Goal: Information Seeking & Learning: Compare options

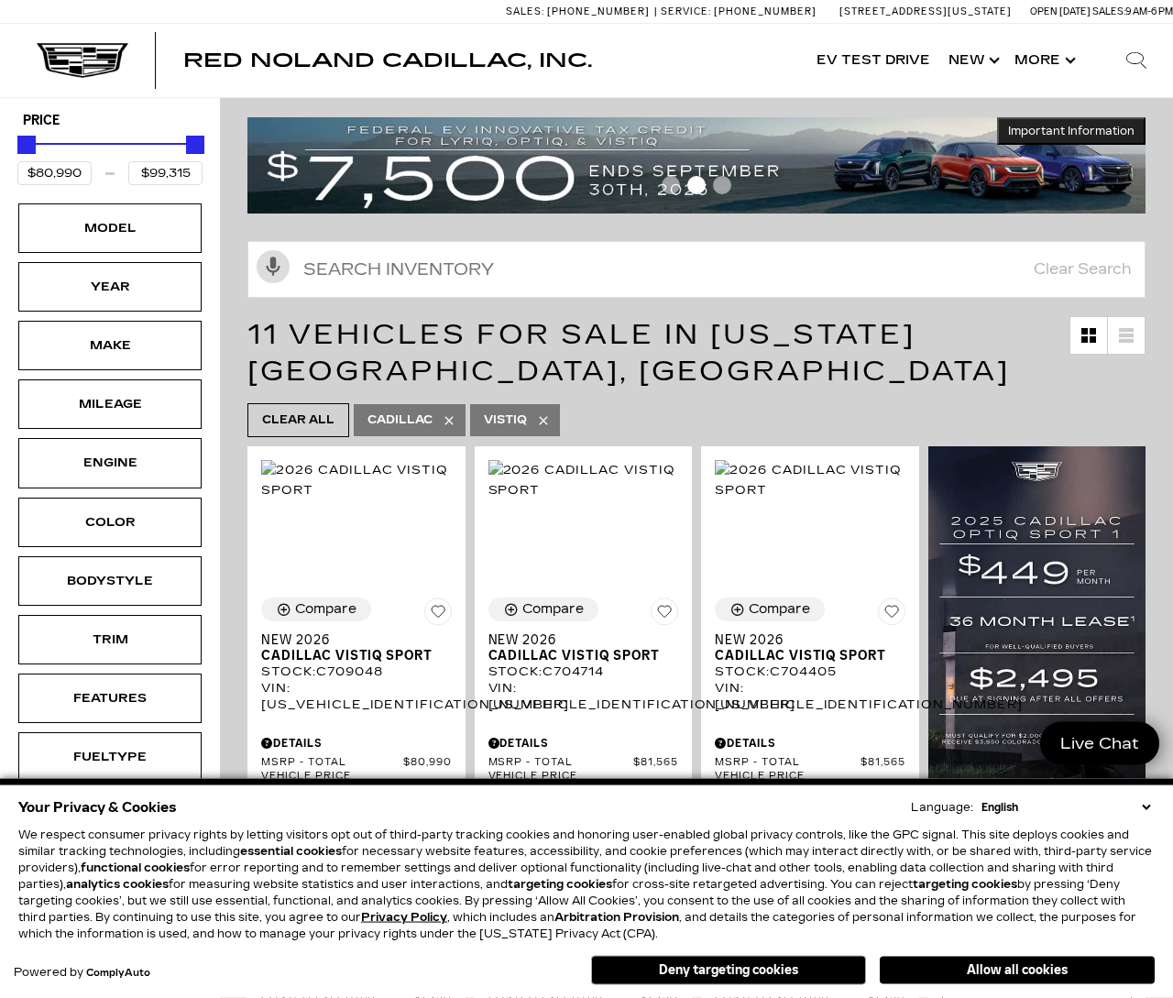
scroll to position [28, 0]
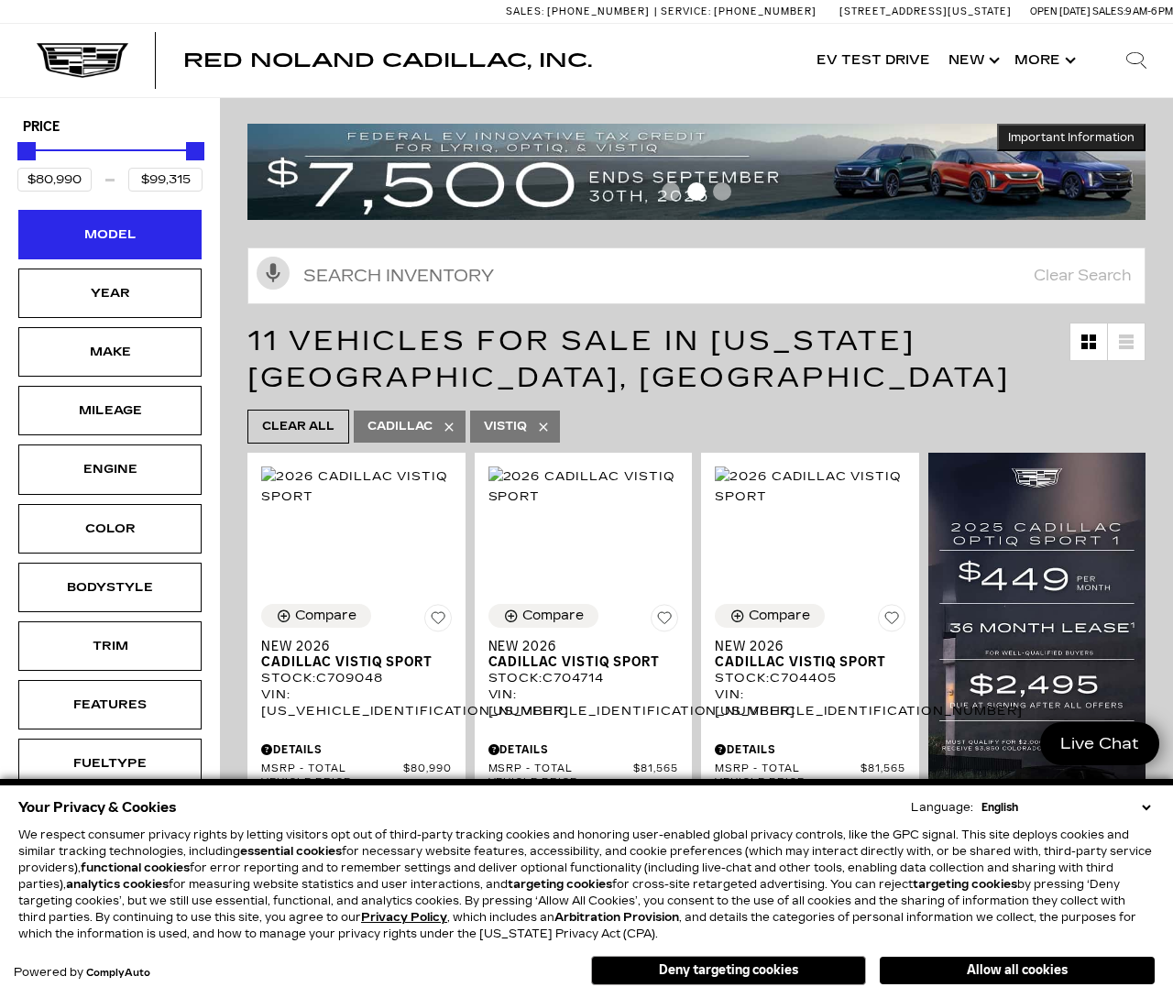
click at [65, 223] on div "Model" at bounding box center [109, 235] width 183 height 50
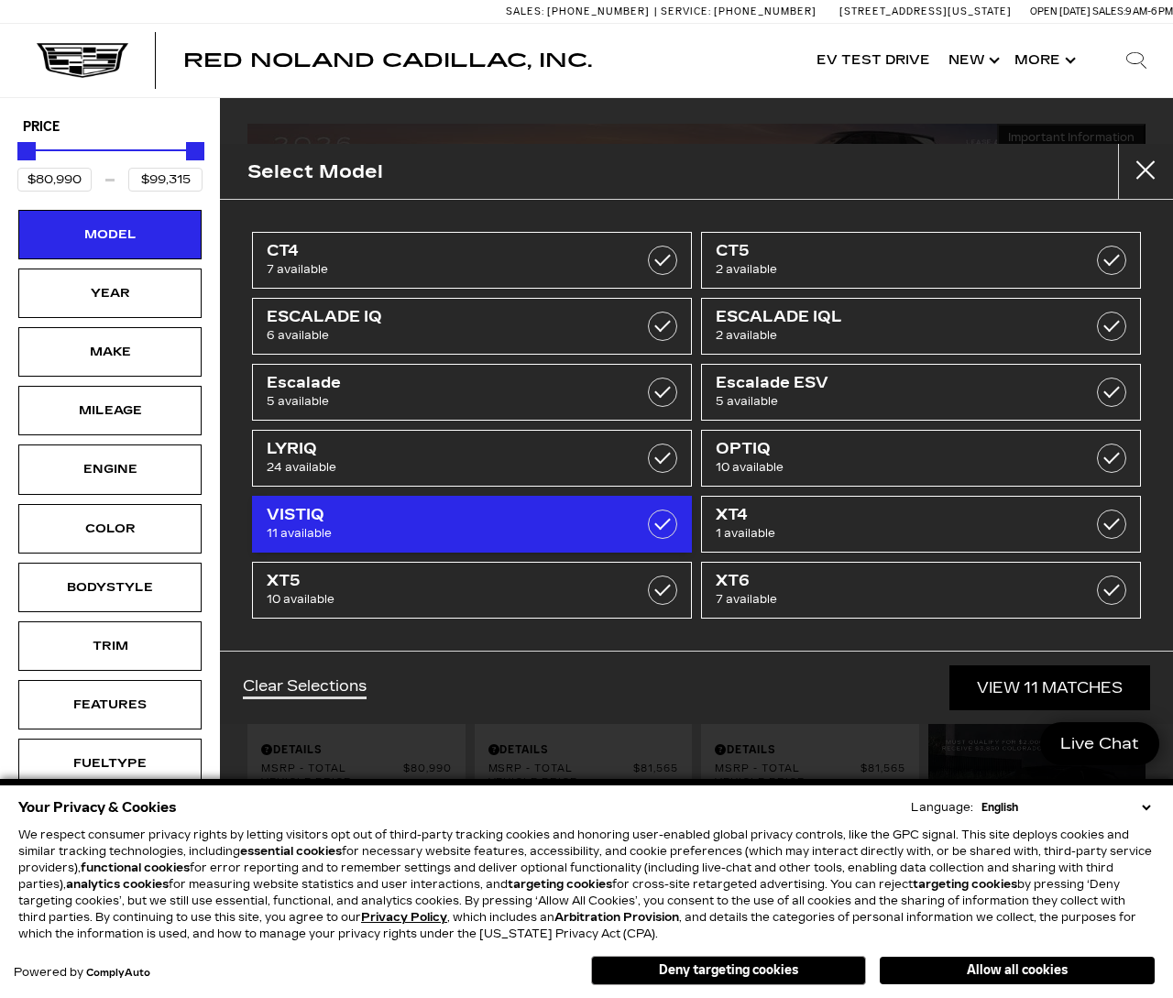
click at [481, 516] on span "VISTIQ" at bounding box center [441, 515] width 349 height 18
type input "$45,674"
type input "$179,434"
checkbox input "false"
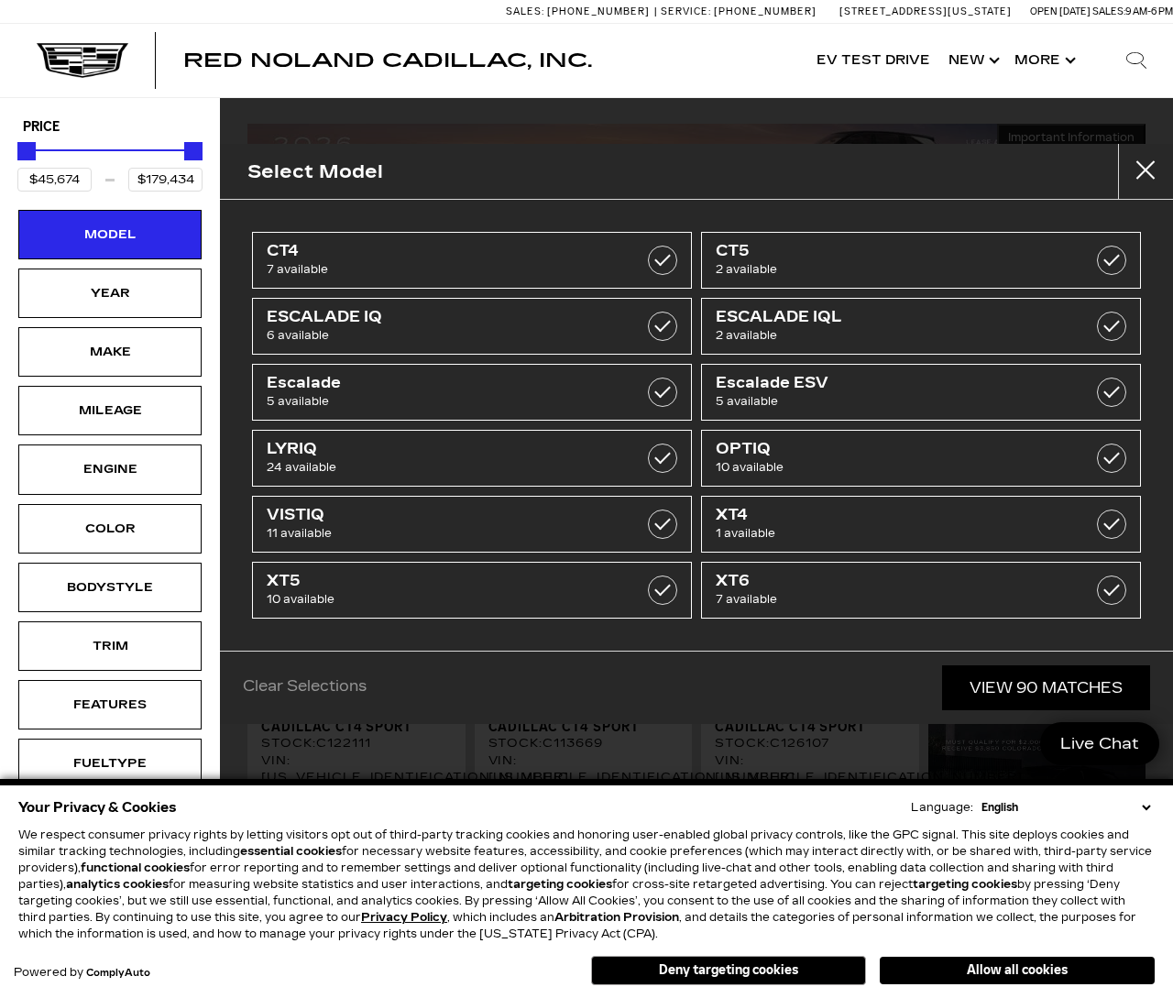
click at [1067, 693] on link "View 90 Matches" at bounding box center [1046, 688] width 208 height 45
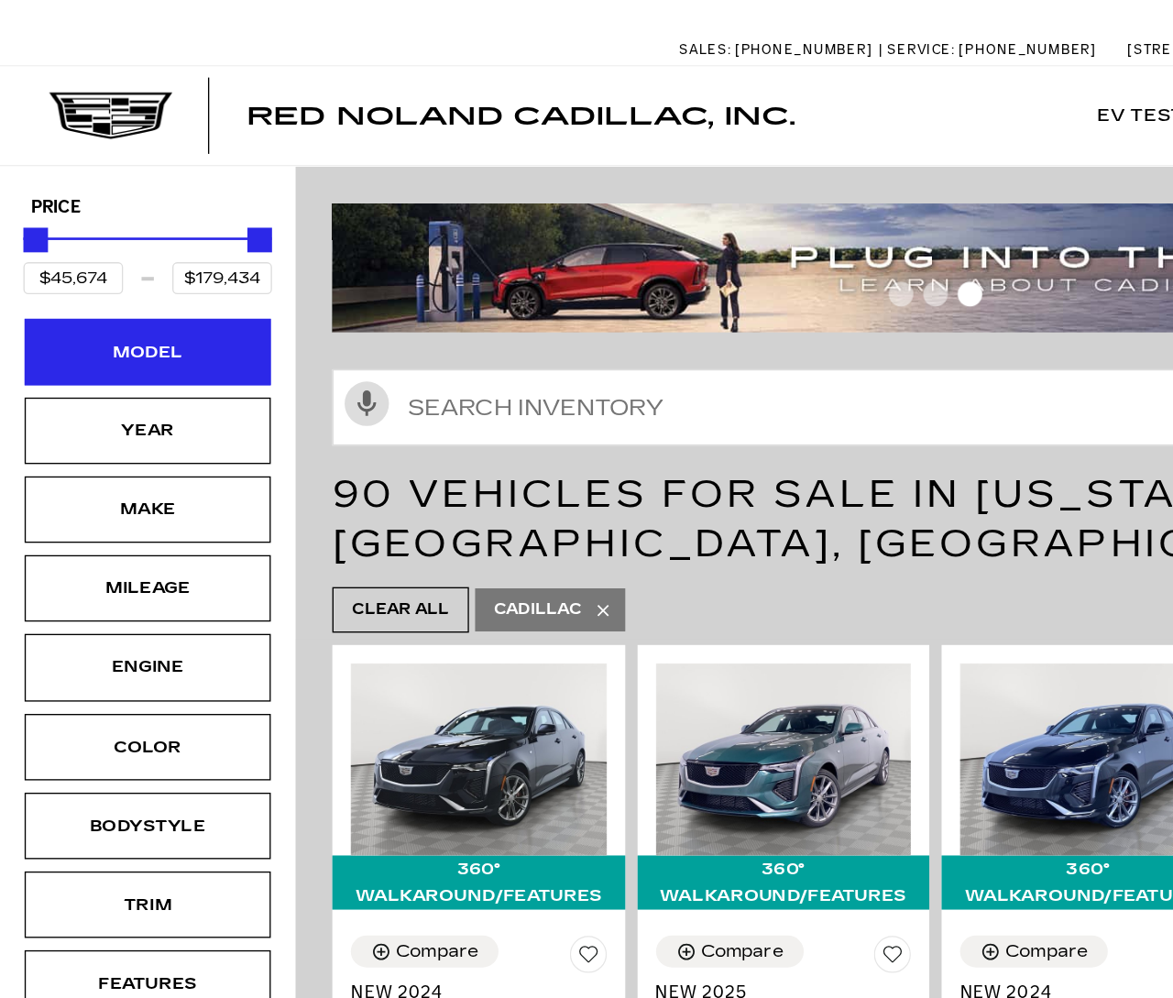
click at [128, 281] on div "Model" at bounding box center [109, 262] width 183 height 50
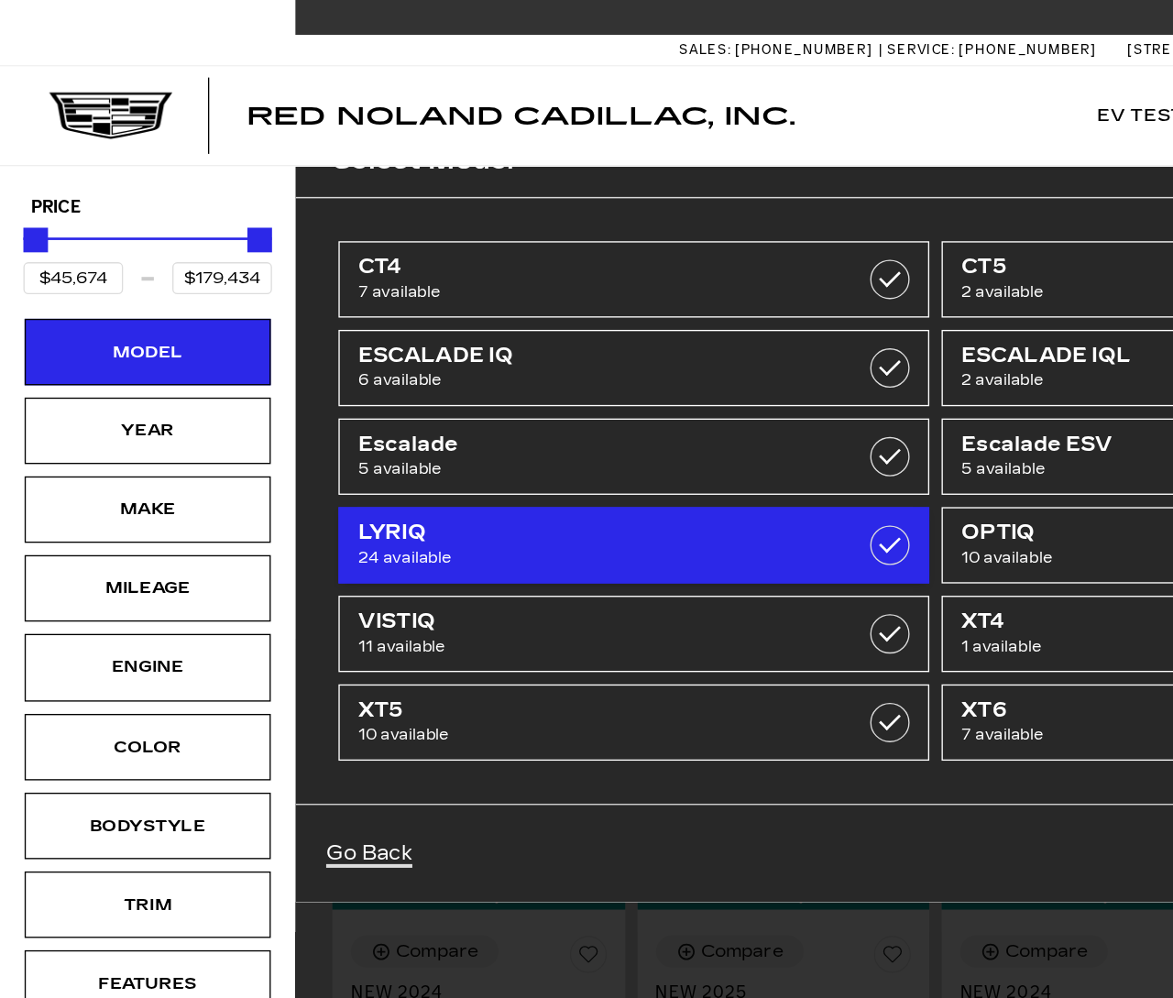
click at [674, 410] on label at bounding box center [662, 405] width 29 height 29
type input "$61,446"
type input "$91,110"
checkbox input "true"
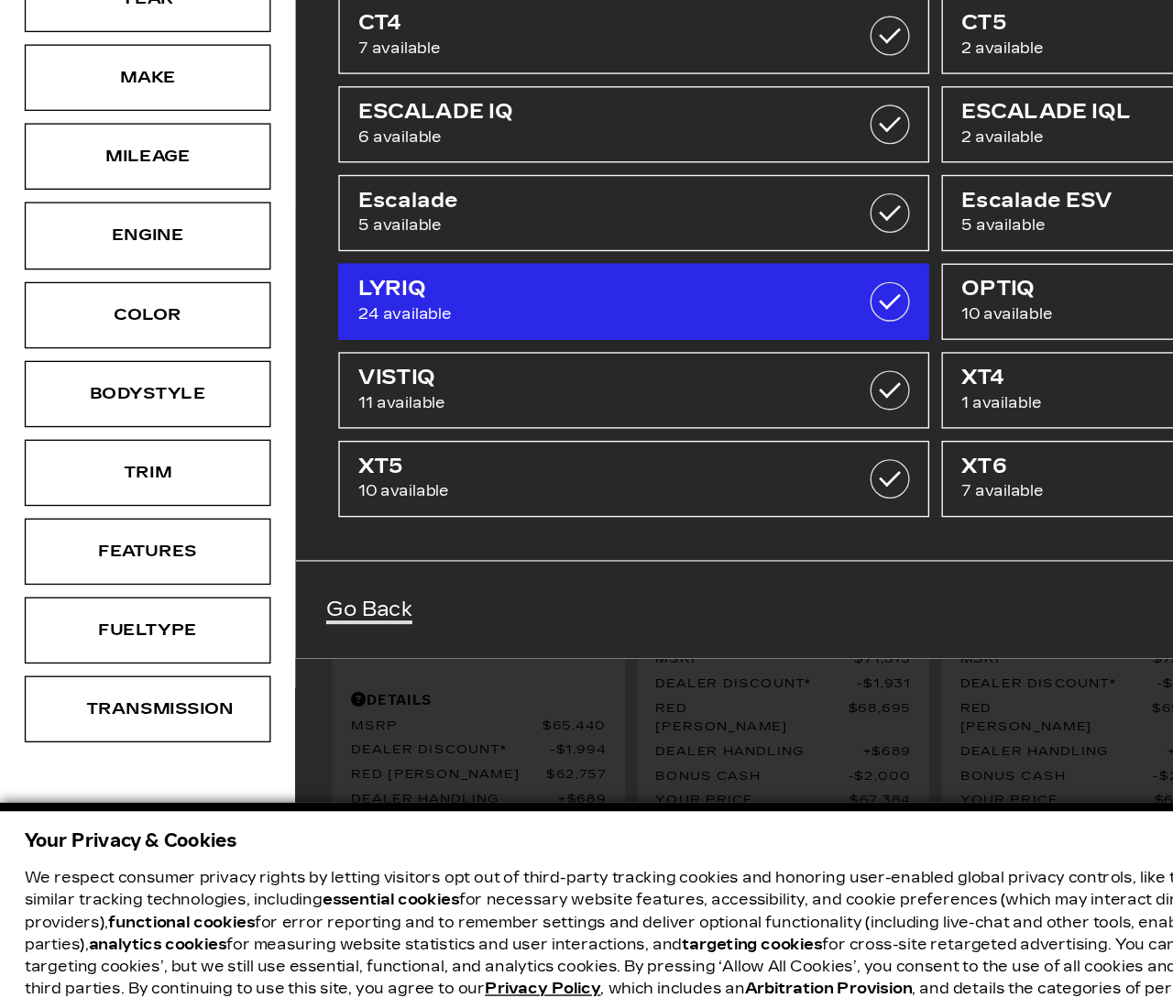
scroll to position [140, 0]
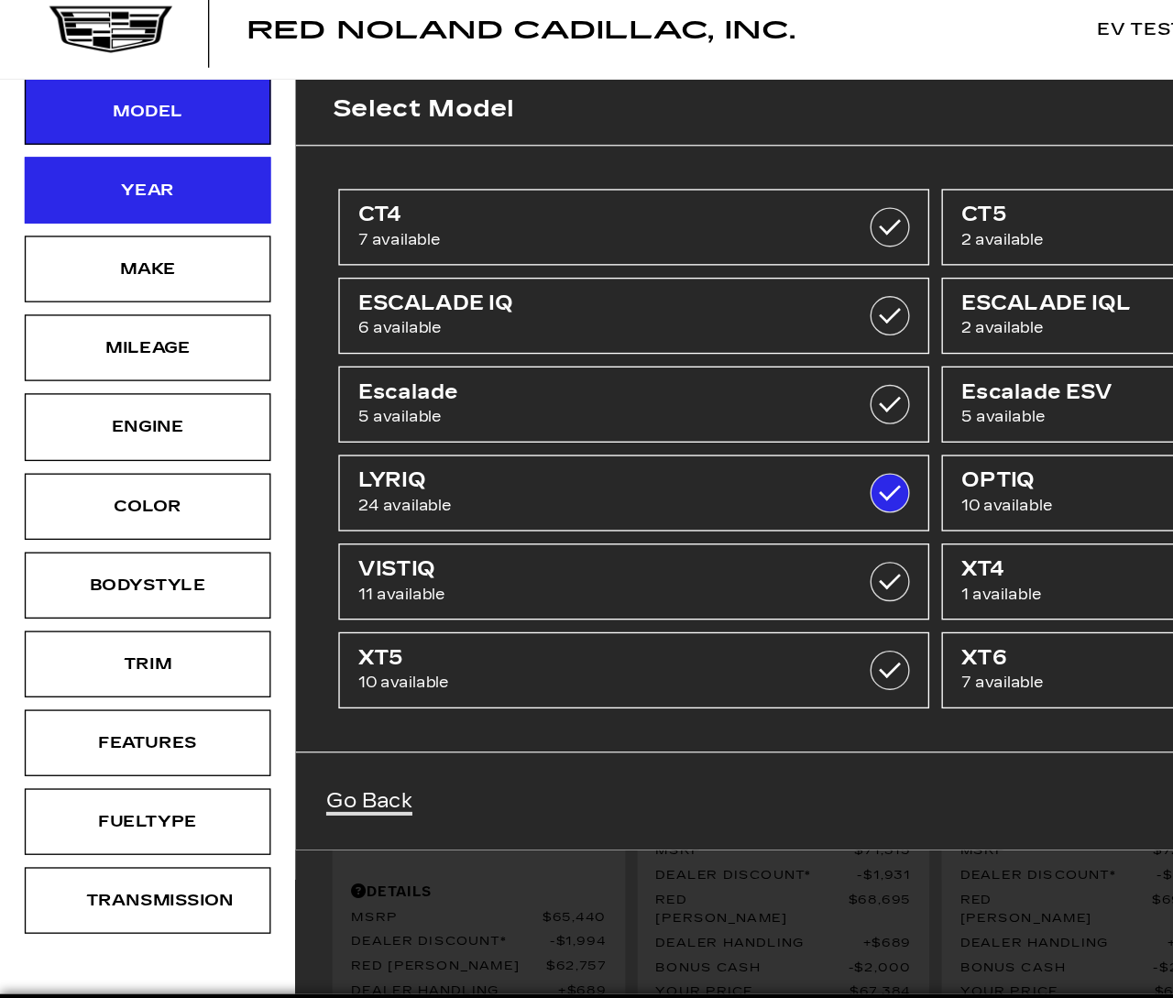
click at [73, 156] on div "Year" at bounding box center [109, 181] width 183 height 50
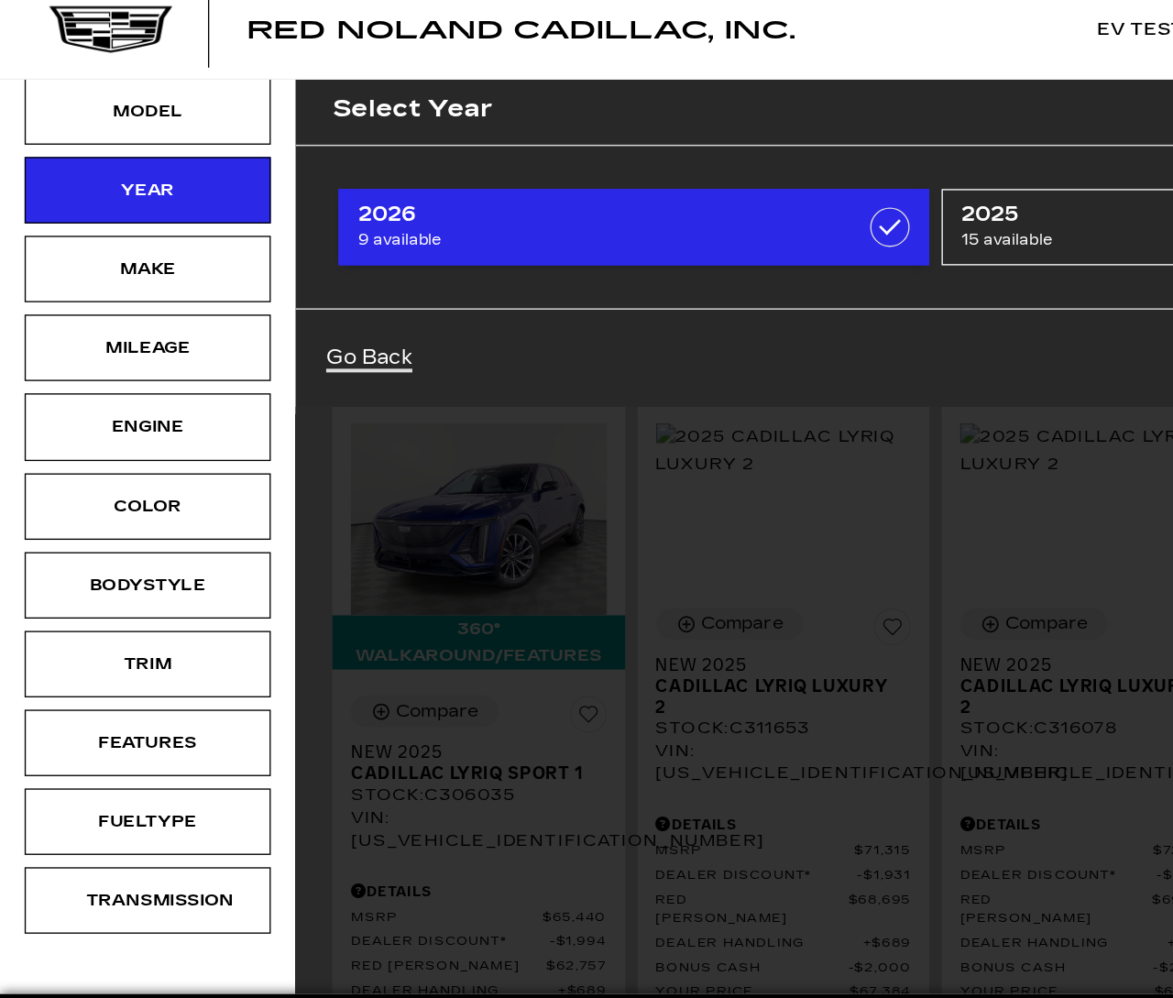
click at [657, 193] on label at bounding box center [662, 207] width 29 height 29
type input "$81,285"
checkbox input "true"
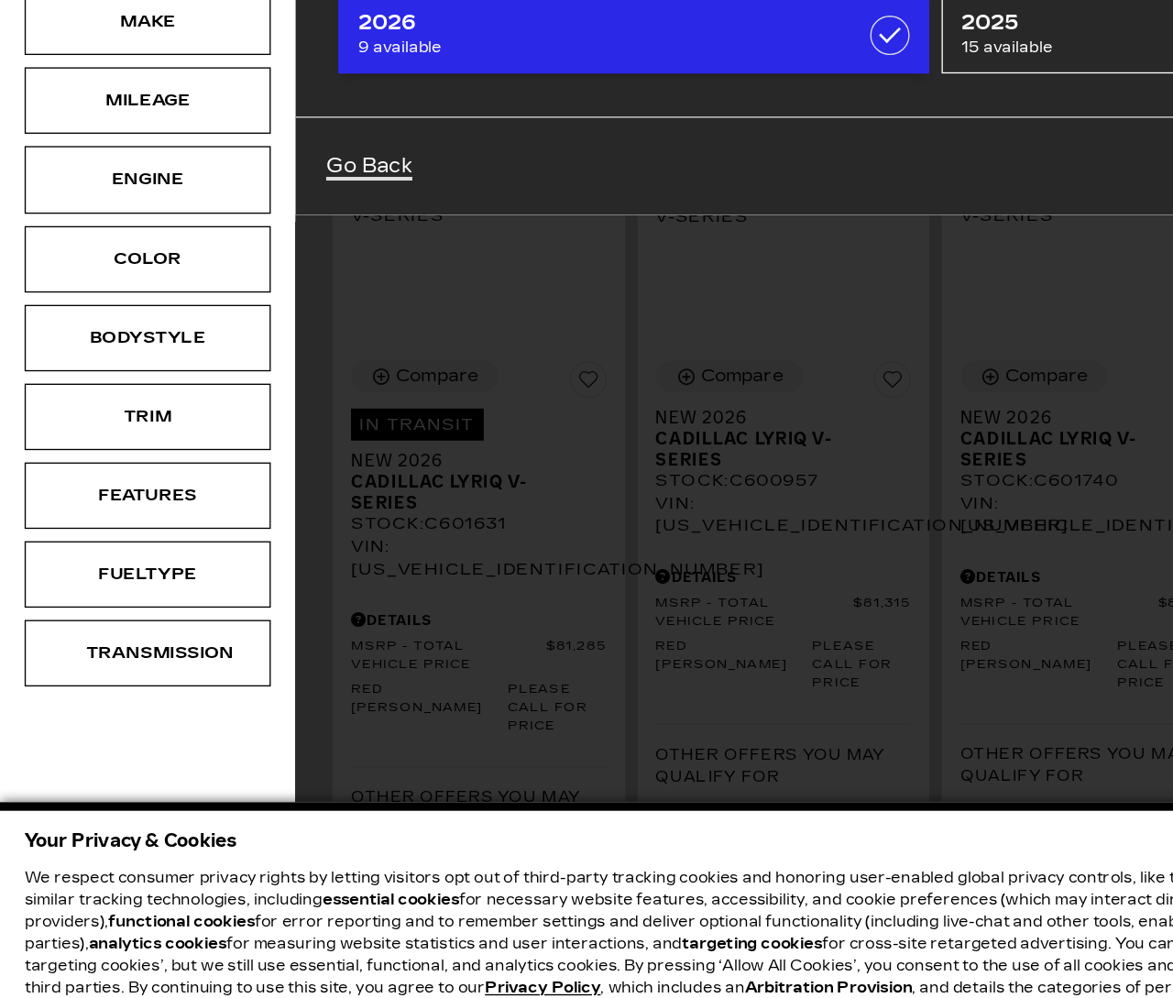
scroll to position [183, 0]
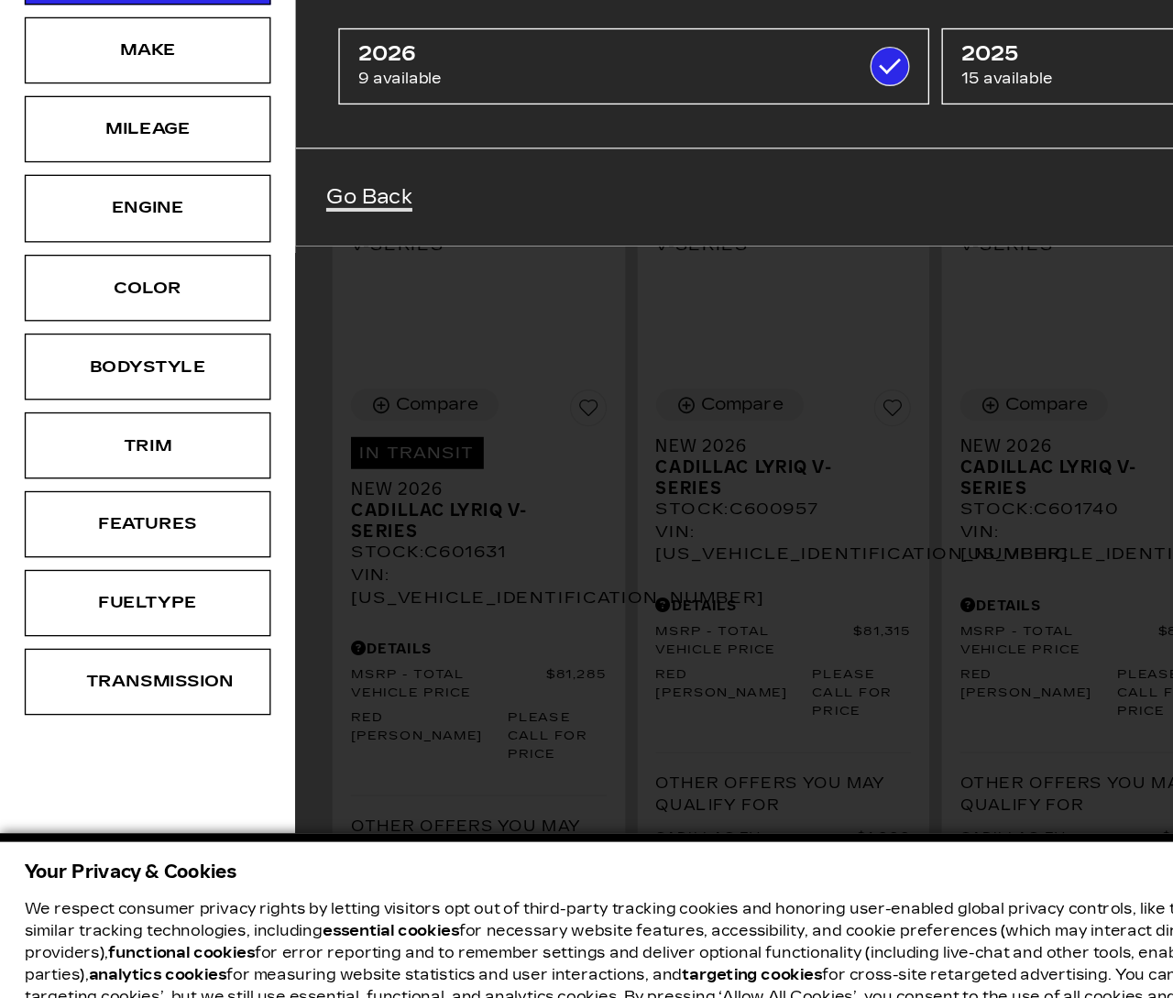
click at [825, 587] on div "Select Year 2026 9 available 2025 15 available Go Back View 9 Matches" at bounding box center [696, 499] width 953 height 998
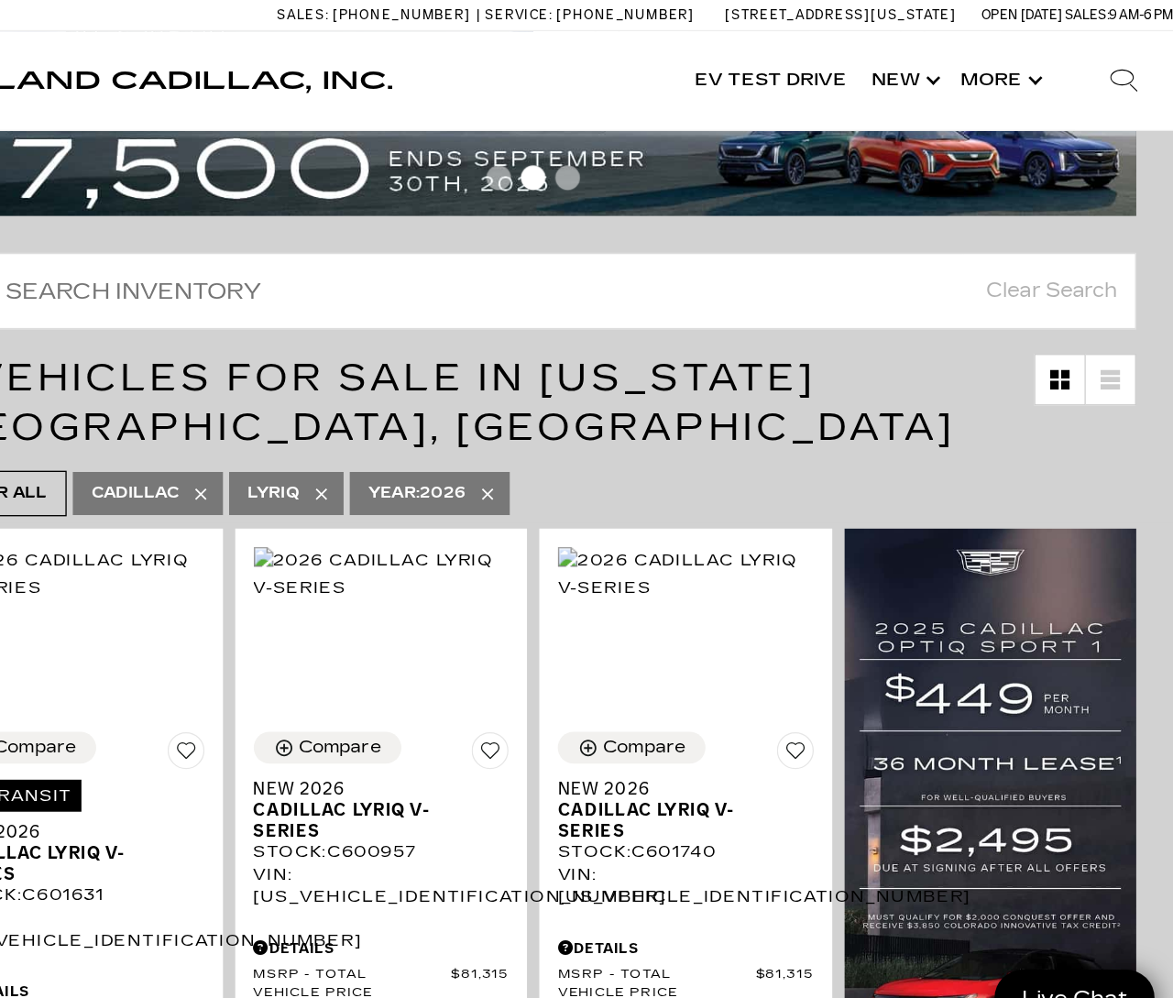
scroll to position [0, 0]
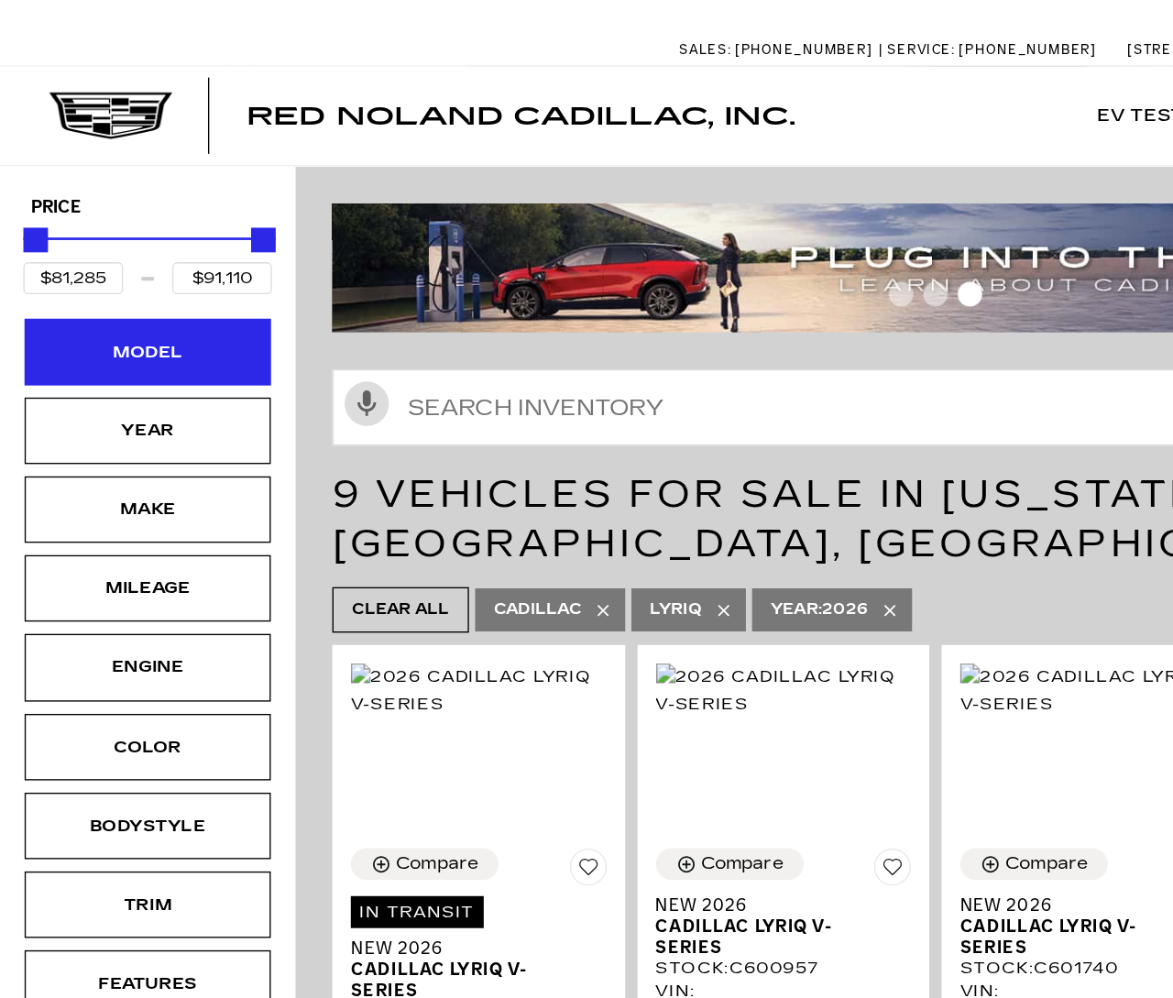
click at [152, 272] on div "Model" at bounding box center [110, 262] width 92 height 20
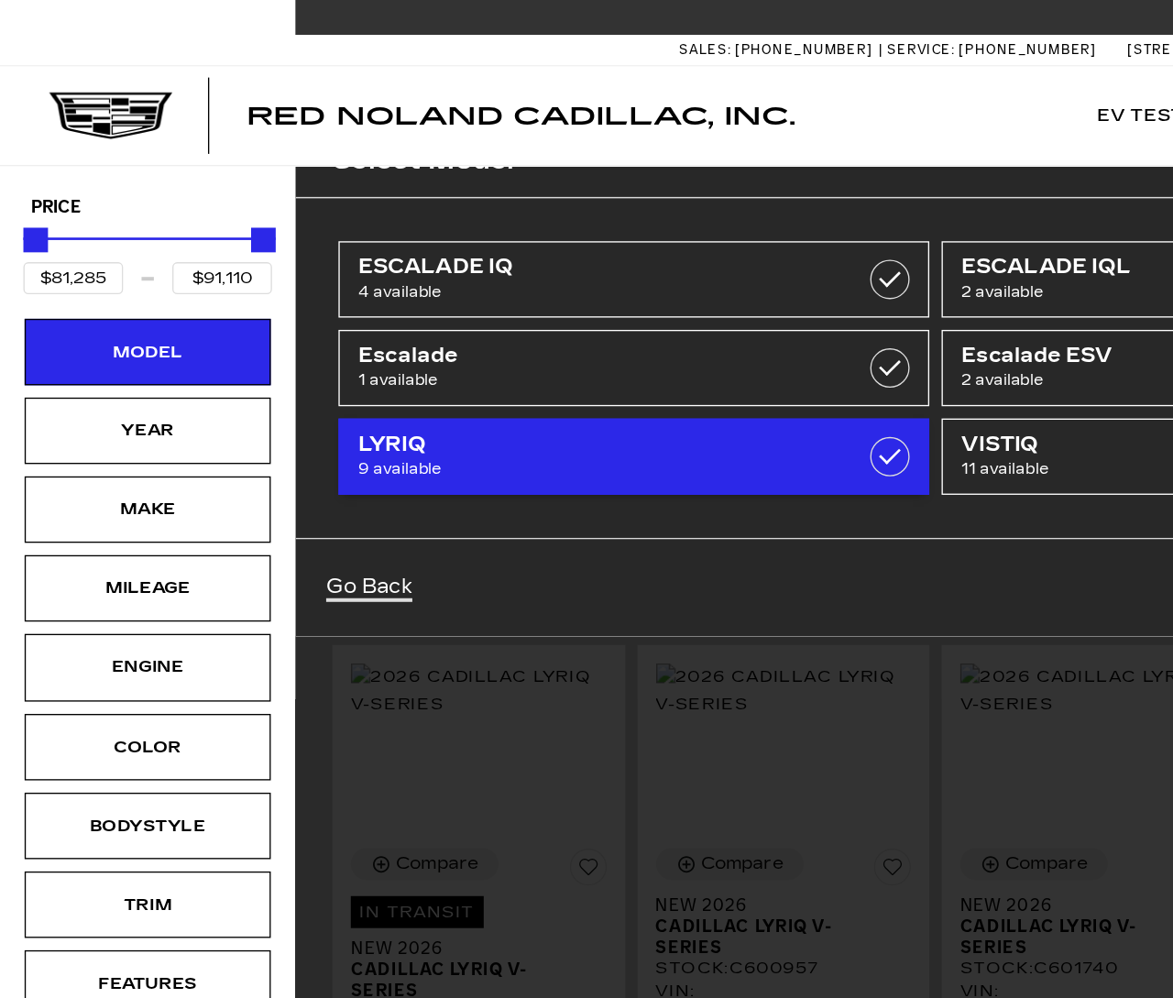
click at [676, 343] on label at bounding box center [662, 339] width 29 height 29
type input "$80,990"
type input "$158,810"
checkbox input "false"
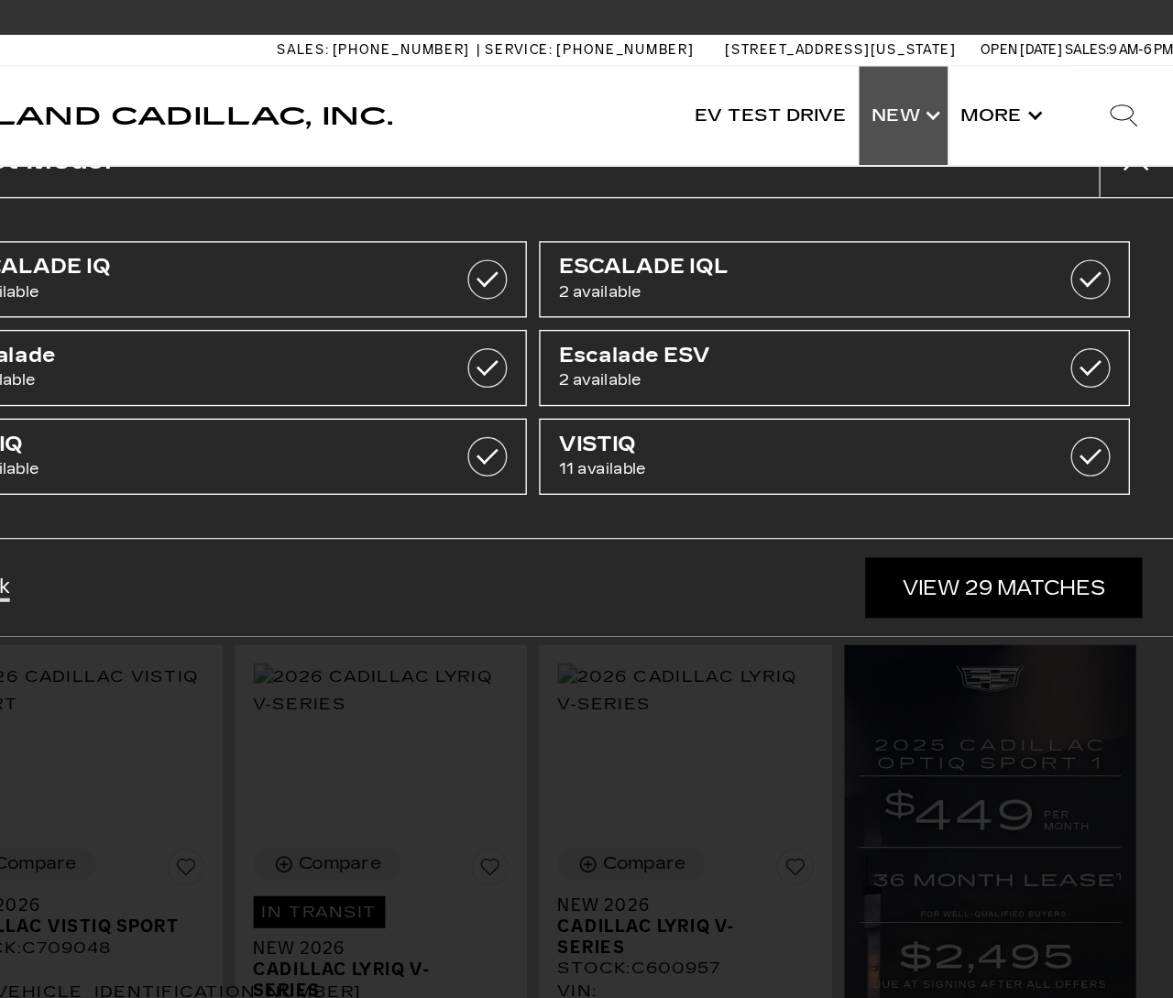
click at [940, 86] on link "Show New" at bounding box center [973, 86] width 66 height 73
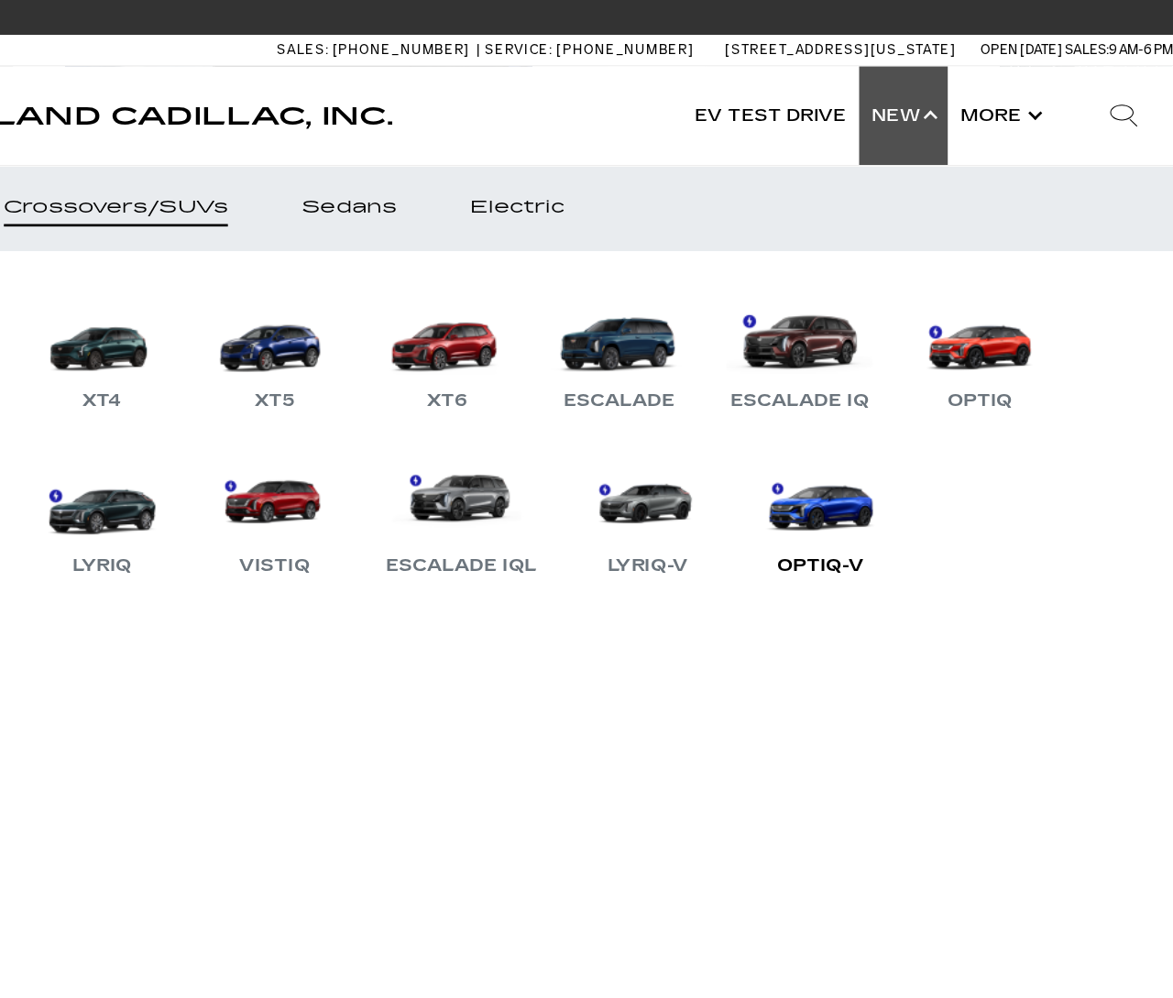
click at [855, 391] on link "OPTIQ-V" at bounding box center [910, 384] width 110 height 95
click at [855, 387] on link "OPTIQ-V" at bounding box center [910, 384] width 110 height 95
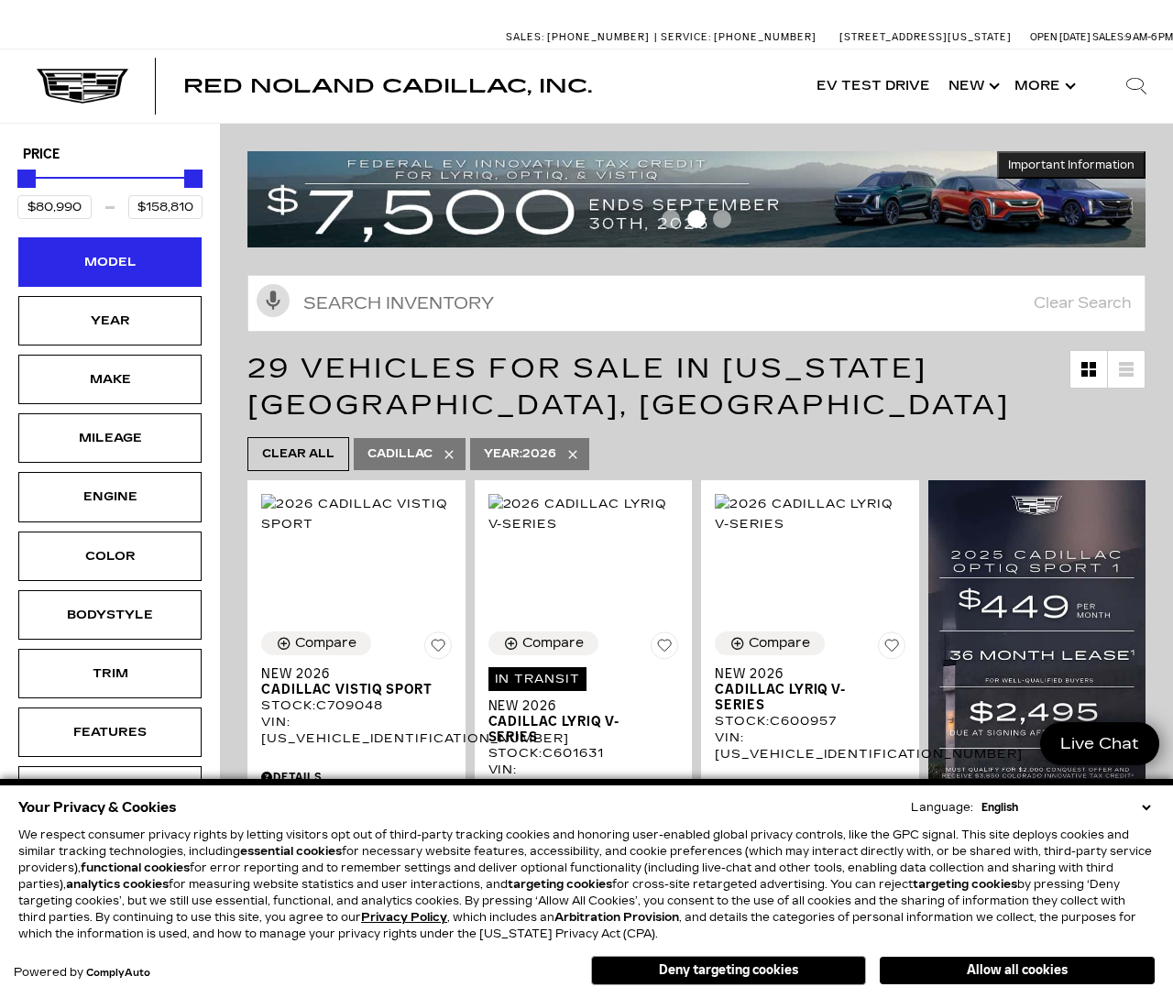
click at [145, 260] on div "Model" at bounding box center [110, 262] width 92 height 20
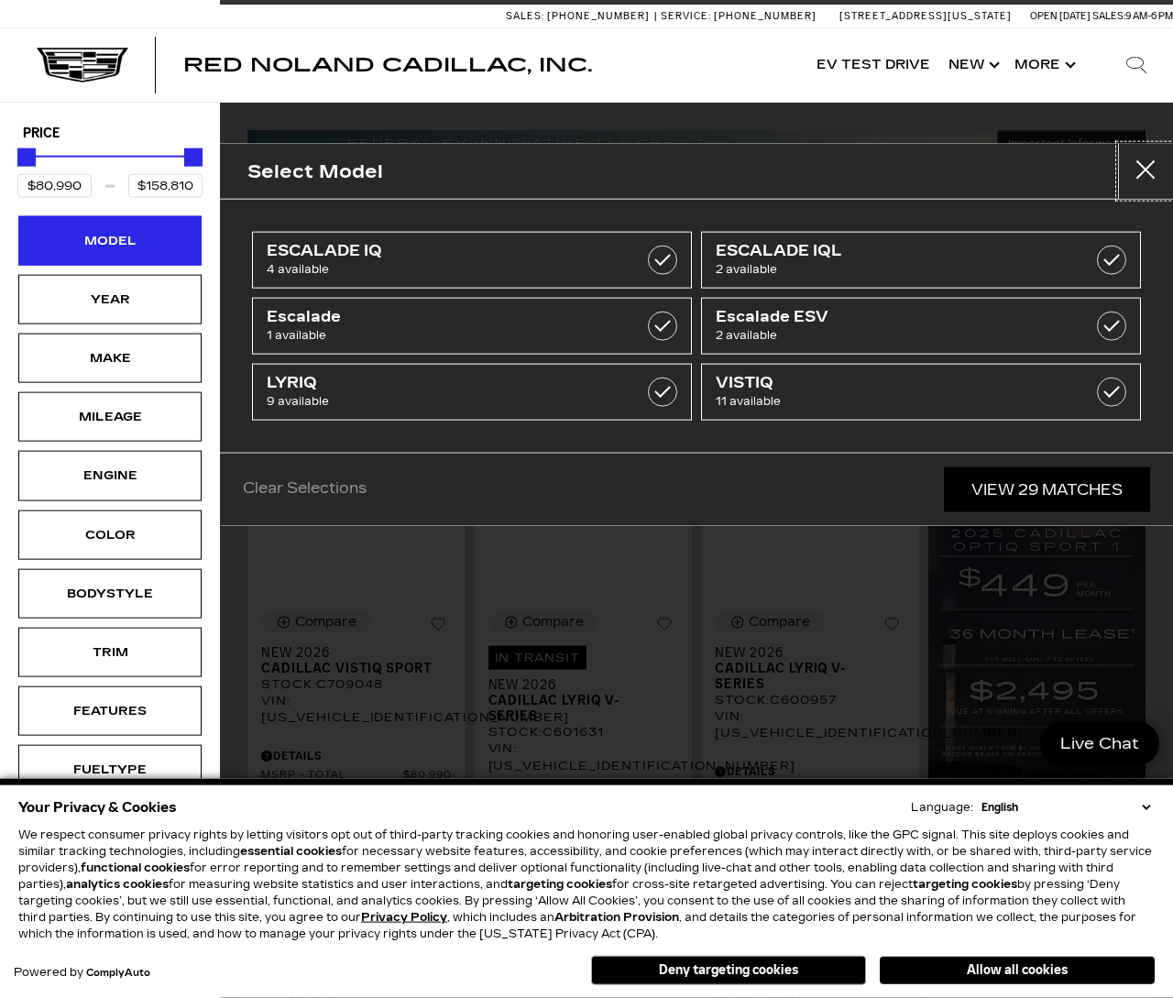
scroll to position [21, 0]
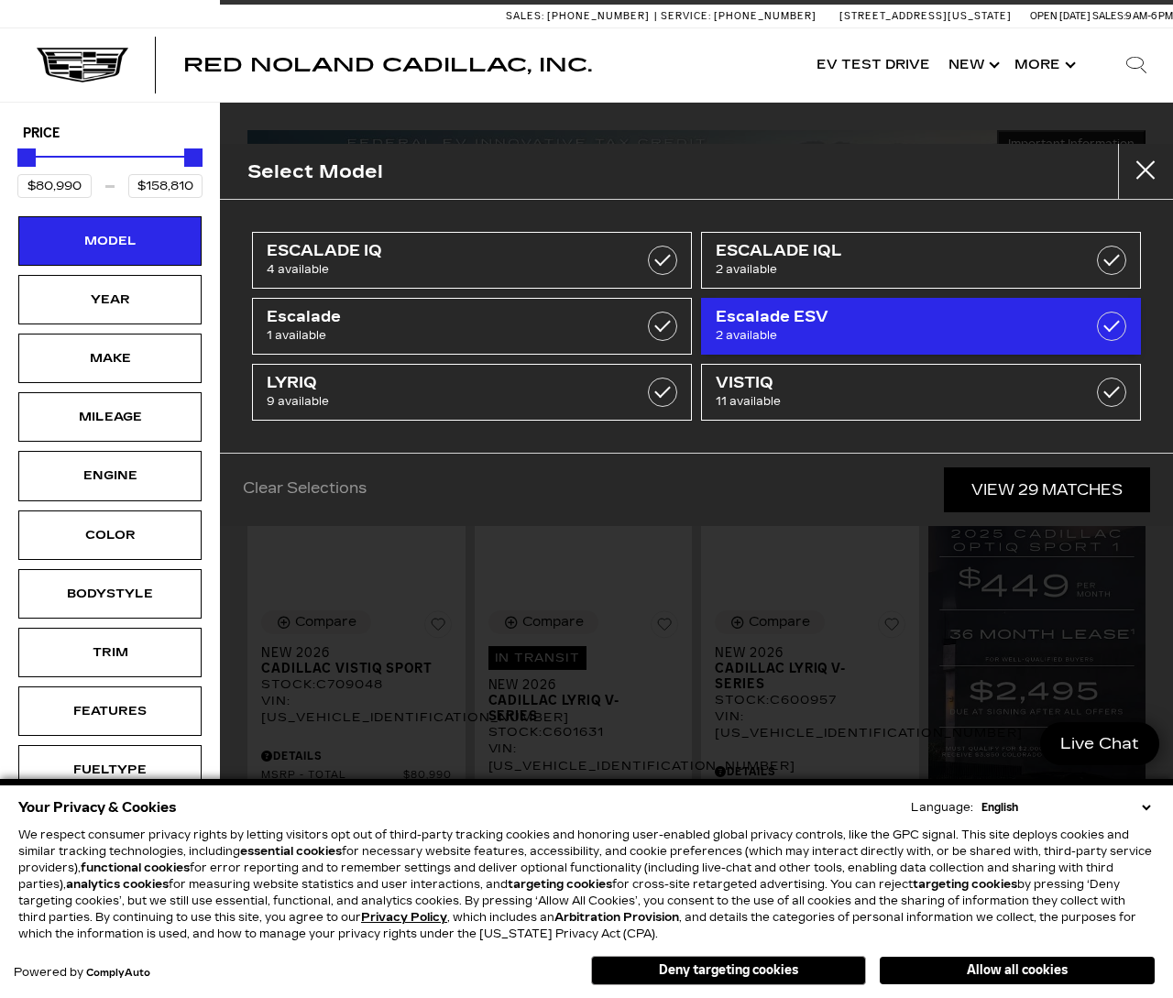
click at [1108, 319] on label at bounding box center [1111, 326] width 29 height 29
type input "$119,250"
checkbox input "true"
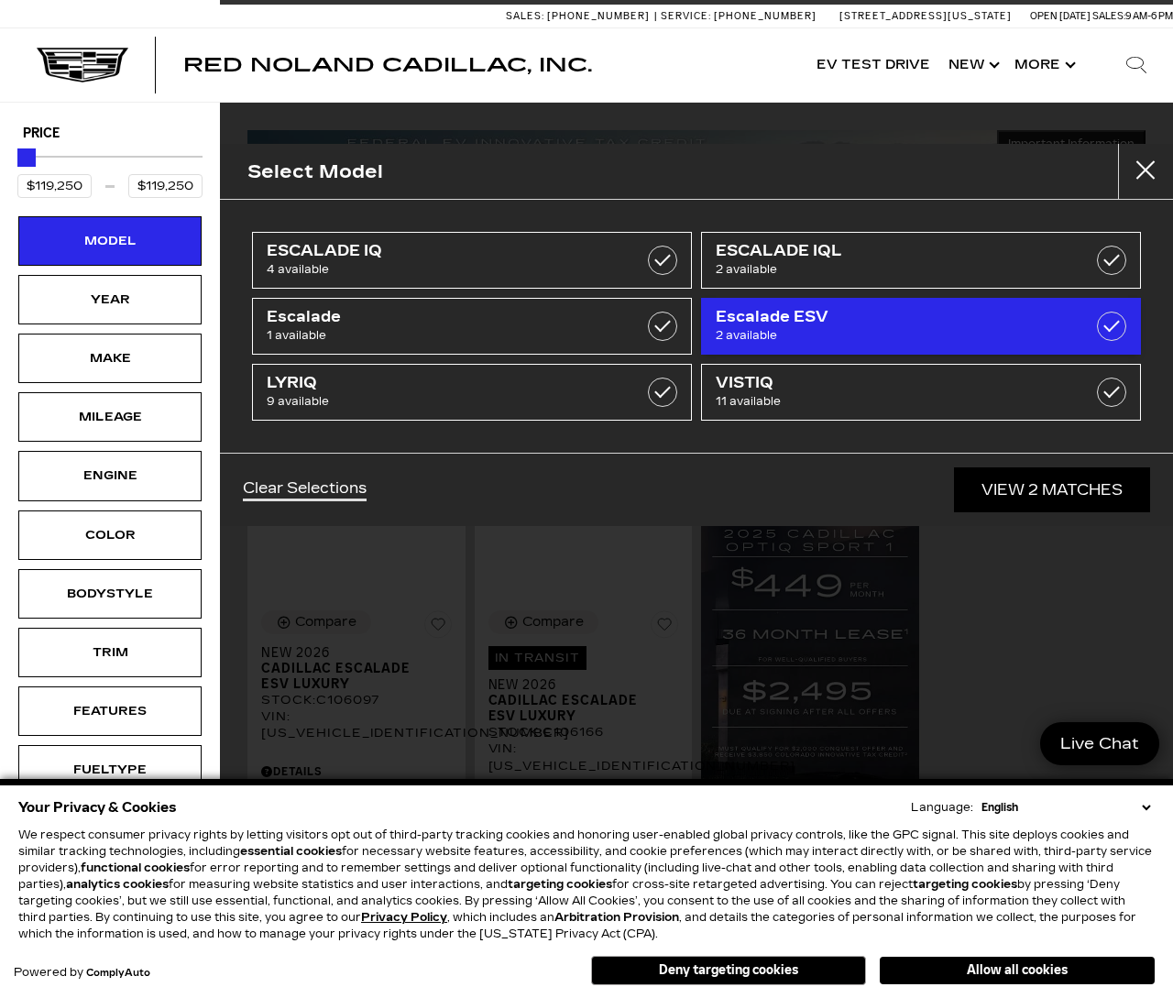
click at [1063, 324] on span "Escalade ESV" at bounding box center [890, 317] width 349 height 18
type input "$80,990"
type input "$158,810"
checkbox input "false"
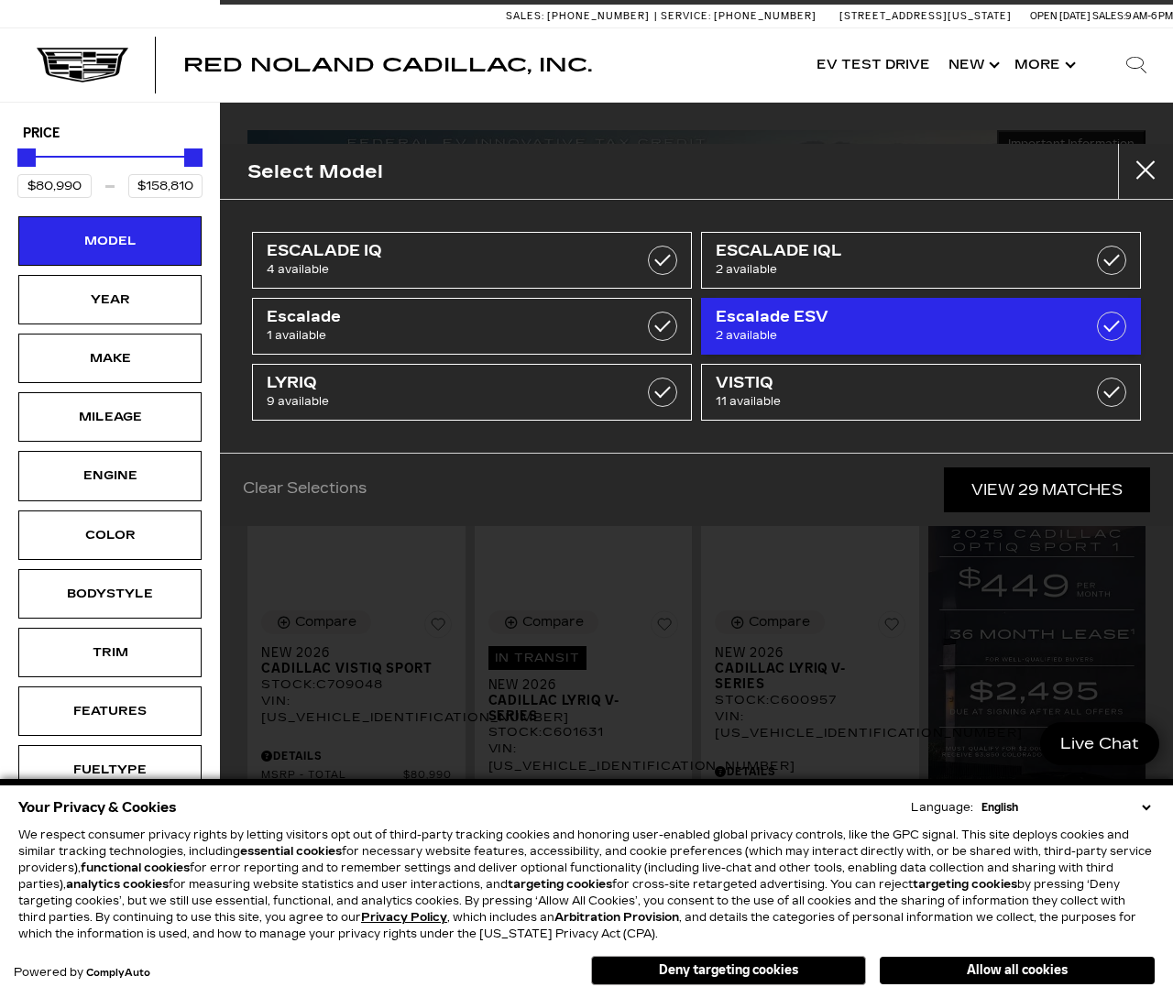
click at [1122, 316] on label at bounding box center [1111, 326] width 29 height 29
type input "$119,250"
checkbox input "true"
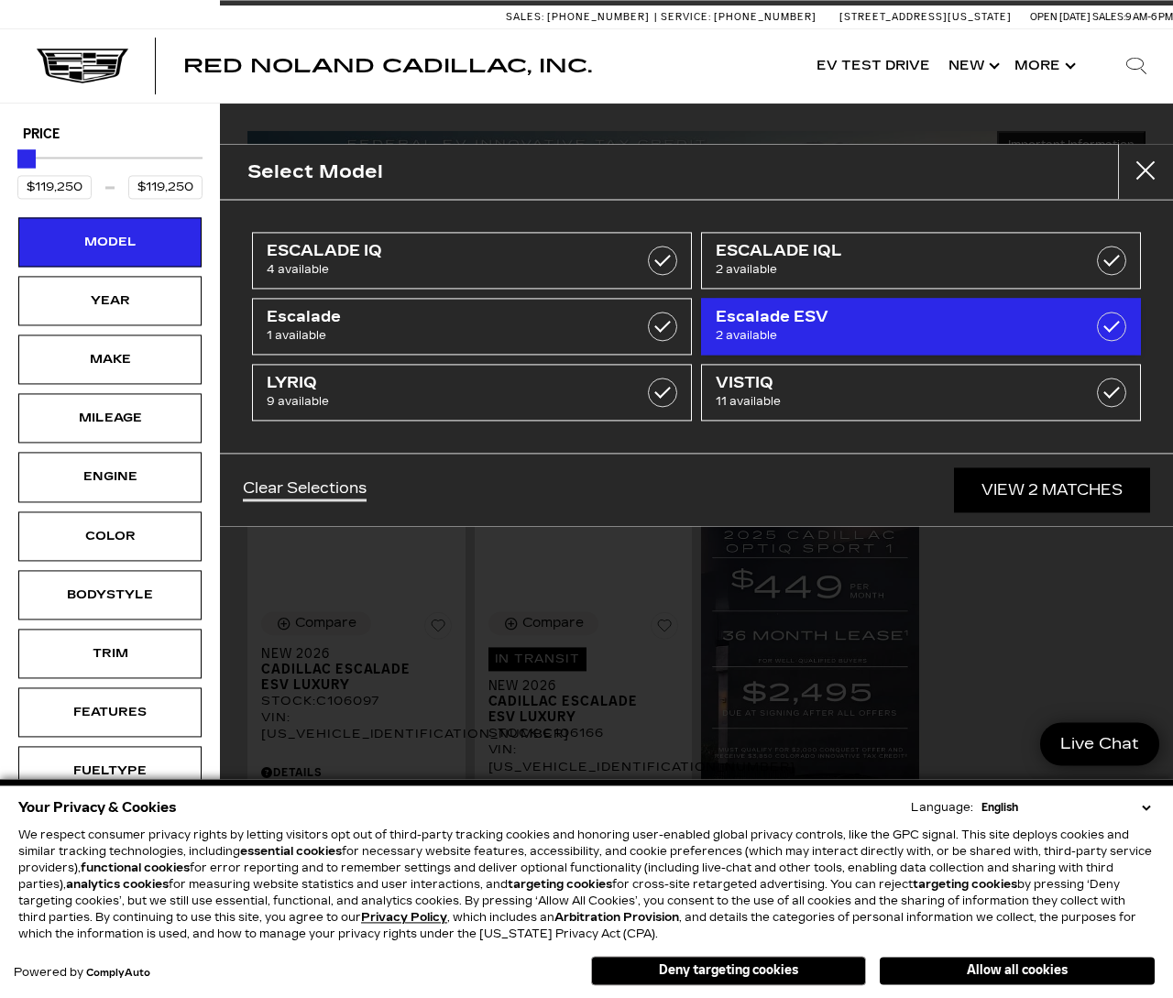
scroll to position [20, 0]
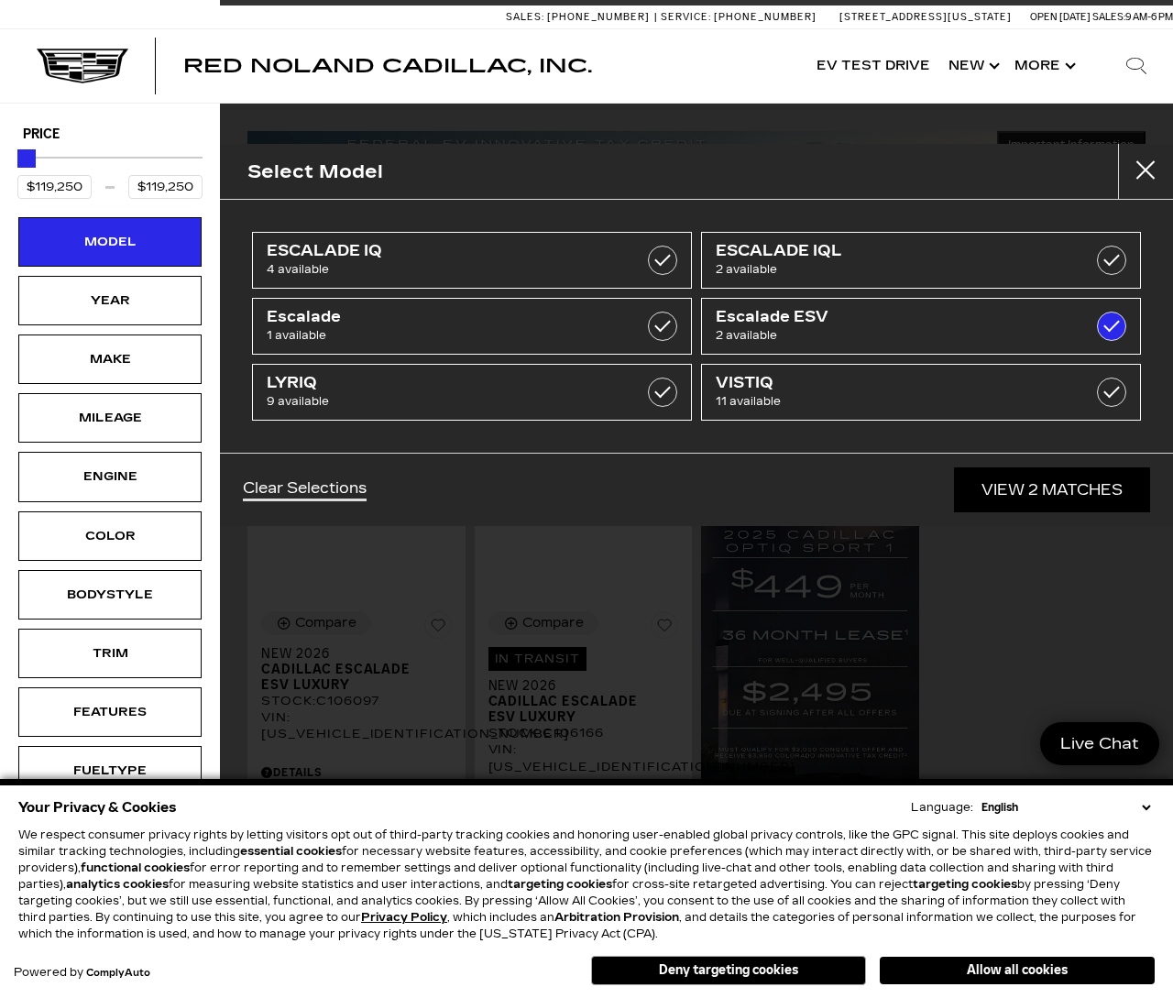
click at [1049, 492] on link "View 2 Matches" at bounding box center [1052, 490] width 196 height 45
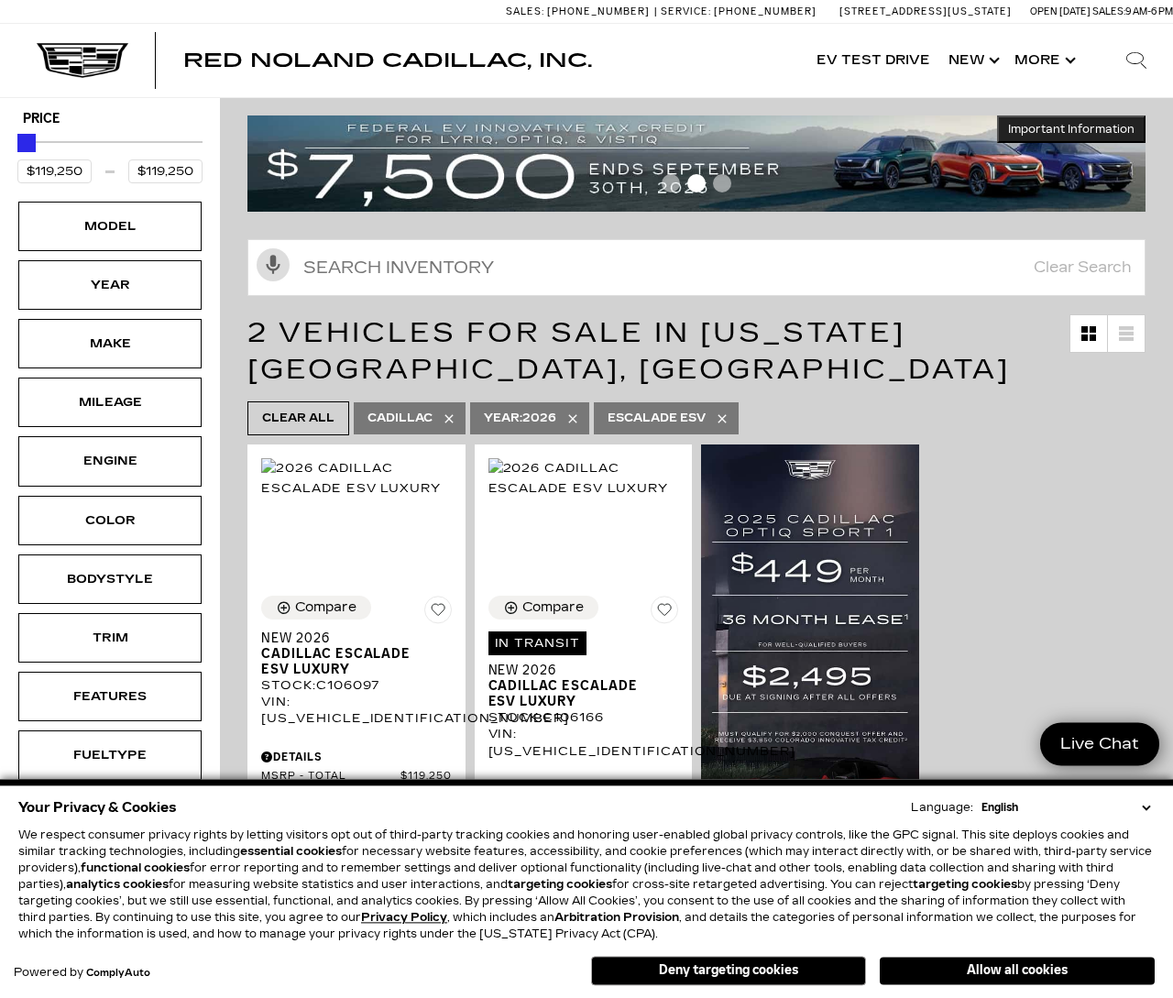
scroll to position [0, 0]
